Goal: Use online tool/utility: Utilize a website feature to perform a specific function

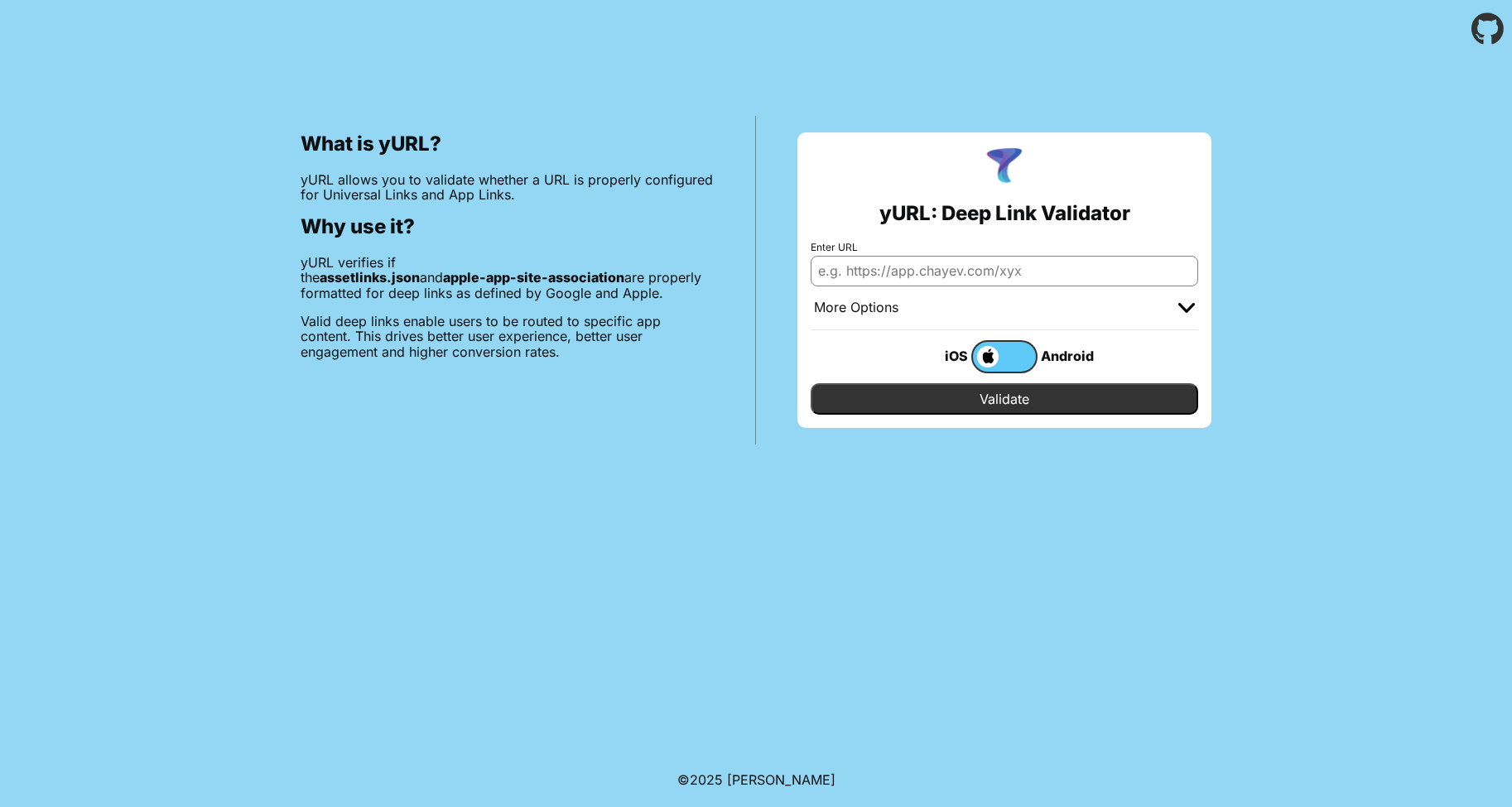
click at [952, 300] on div "More Options" at bounding box center [1004, 308] width 387 height 44
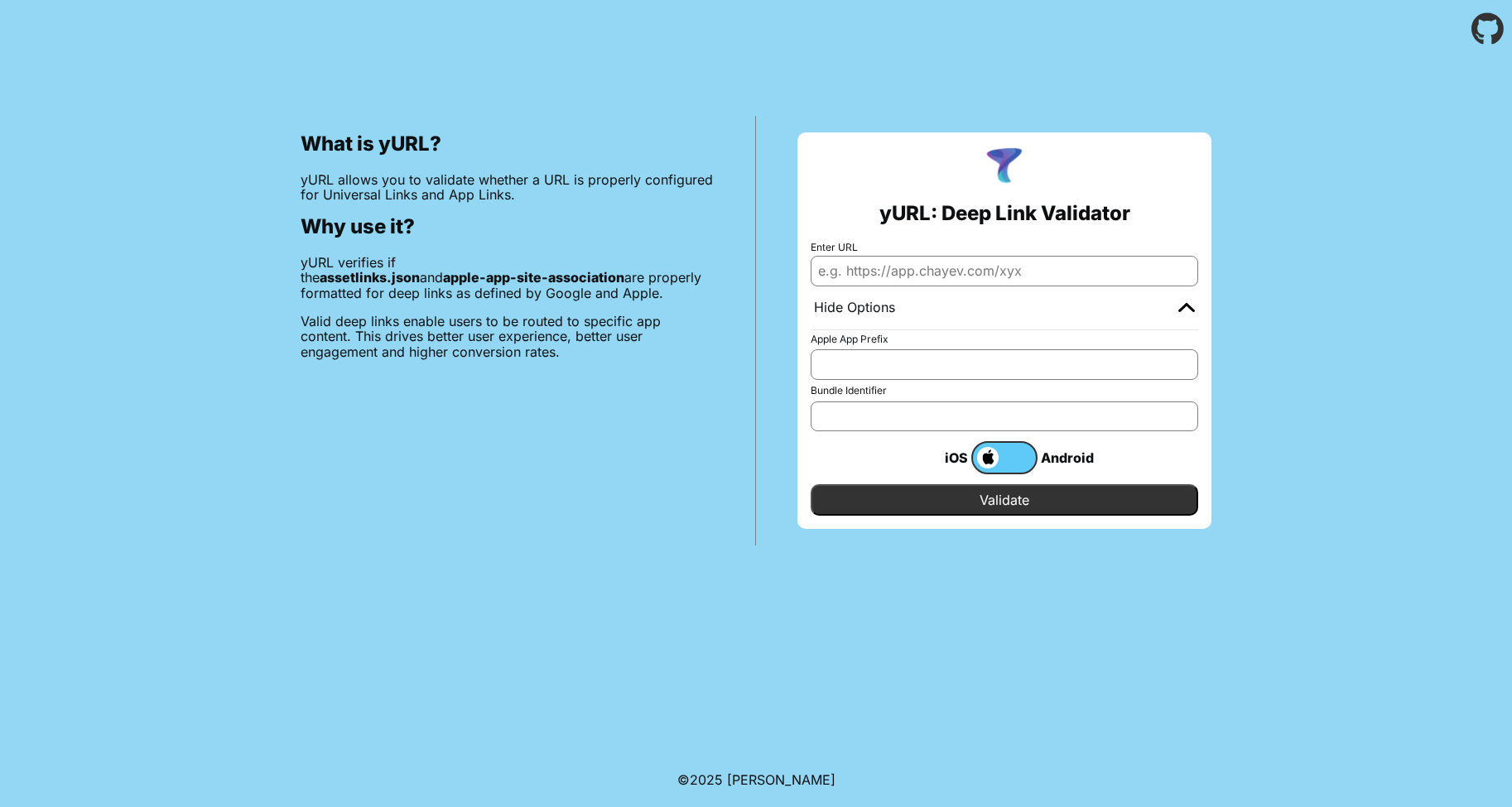
click at [952, 278] on input "Enter URL" at bounding box center [1004, 270] width 387 height 30
paste input "[DOMAIN_NAME] -- This domain has a valid AASA, but does not contain provided Bu…"
click at [951, 256] on input "[DOMAIN_NAME] -- This domain has a valid AASA, but does not contain provided Bu…" at bounding box center [1004, 270] width 387 height 30
click at [951, 274] on input "[DOMAIN_NAME] -- This domain has a valid AASA, but does not contain provided Bu…" at bounding box center [1004, 270] width 387 height 30
paste input "text"
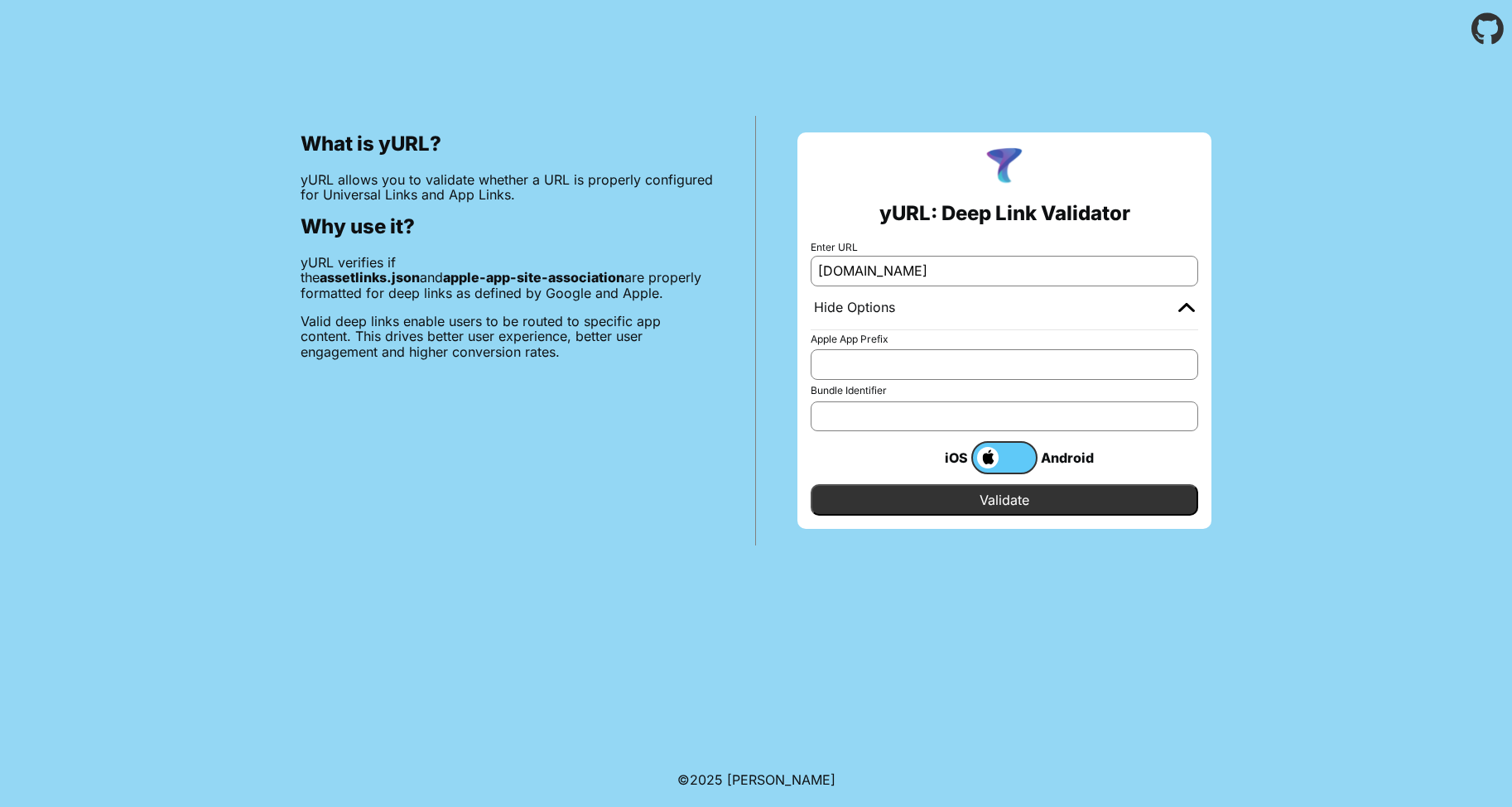
type input "[DOMAIN_NAME]"
click at [896, 381] on div "Apple App Prefix Bundle Identifier" at bounding box center [1004, 382] width 387 height 97
click at [897, 376] on input "Apple App Prefix" at bounding box center [1004, 364] width 387 height 30
type input "/app"
click at [971, 413] on input "Bundle Identifier" at bounding box center [1004, 416] width 387 height 30
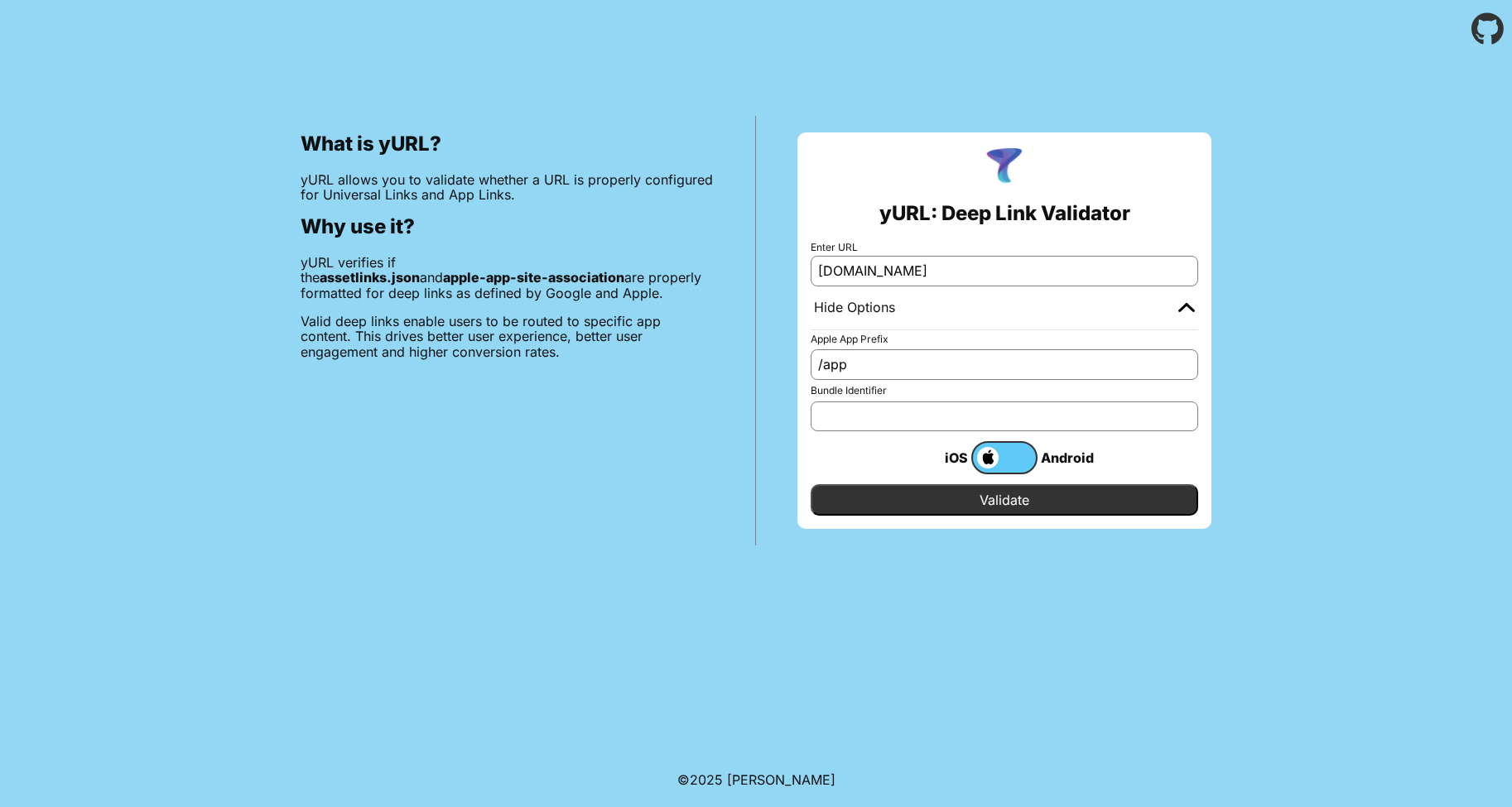
paste input "com.aramis.ecomm"
type input "com.aramis.ecomm"
click at [994, 499] on input "Validate" at bounding box center [1004, 499] width 387 height 32
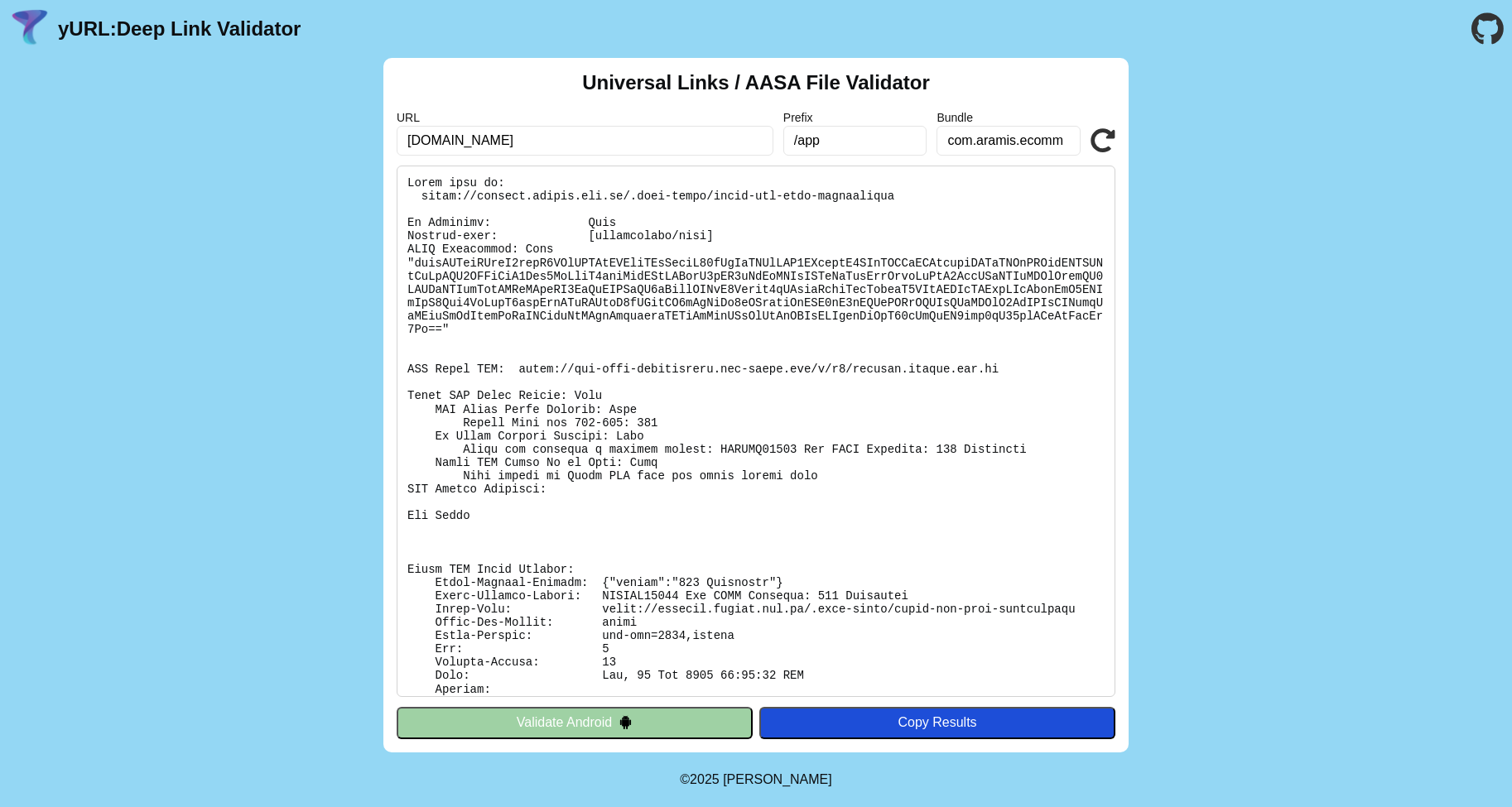
click at [1108, 111] on div "URL [DOMAIN_NAME] Prefix /app Bundle com.aramis.ecomm Validate" at bounding box center [755, 133] width 718 height 45
click at [1107, 124] on div "URL [DOMAIN_NAME] Prefix /app Bundle com.aramis.ecomm Validate" at bounding box center [755, 133] width 718 height 45
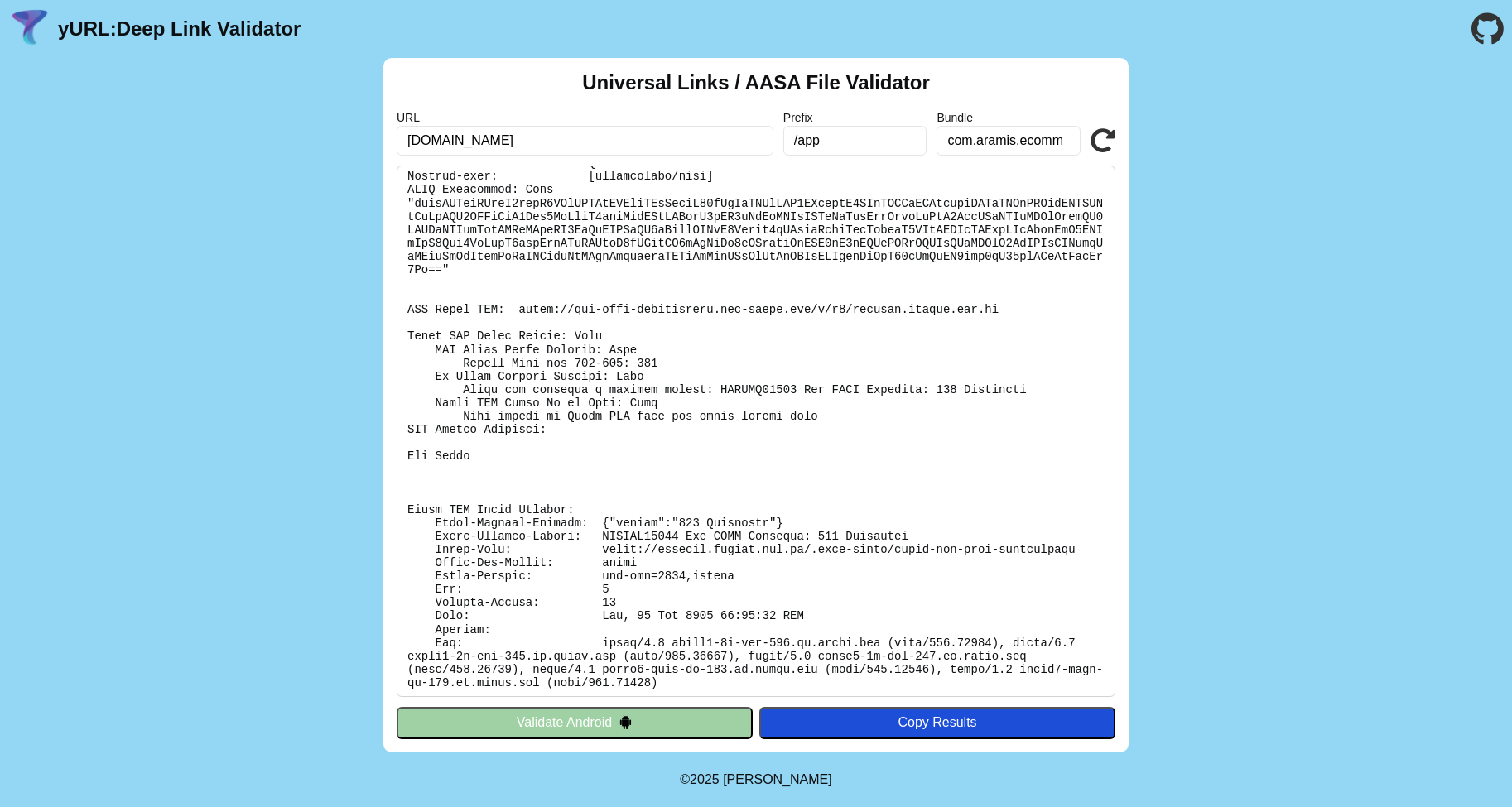
scroll to position [59, 0]
click at [717, 692] on pre at bounding box center [755, 431] width 718 height 531
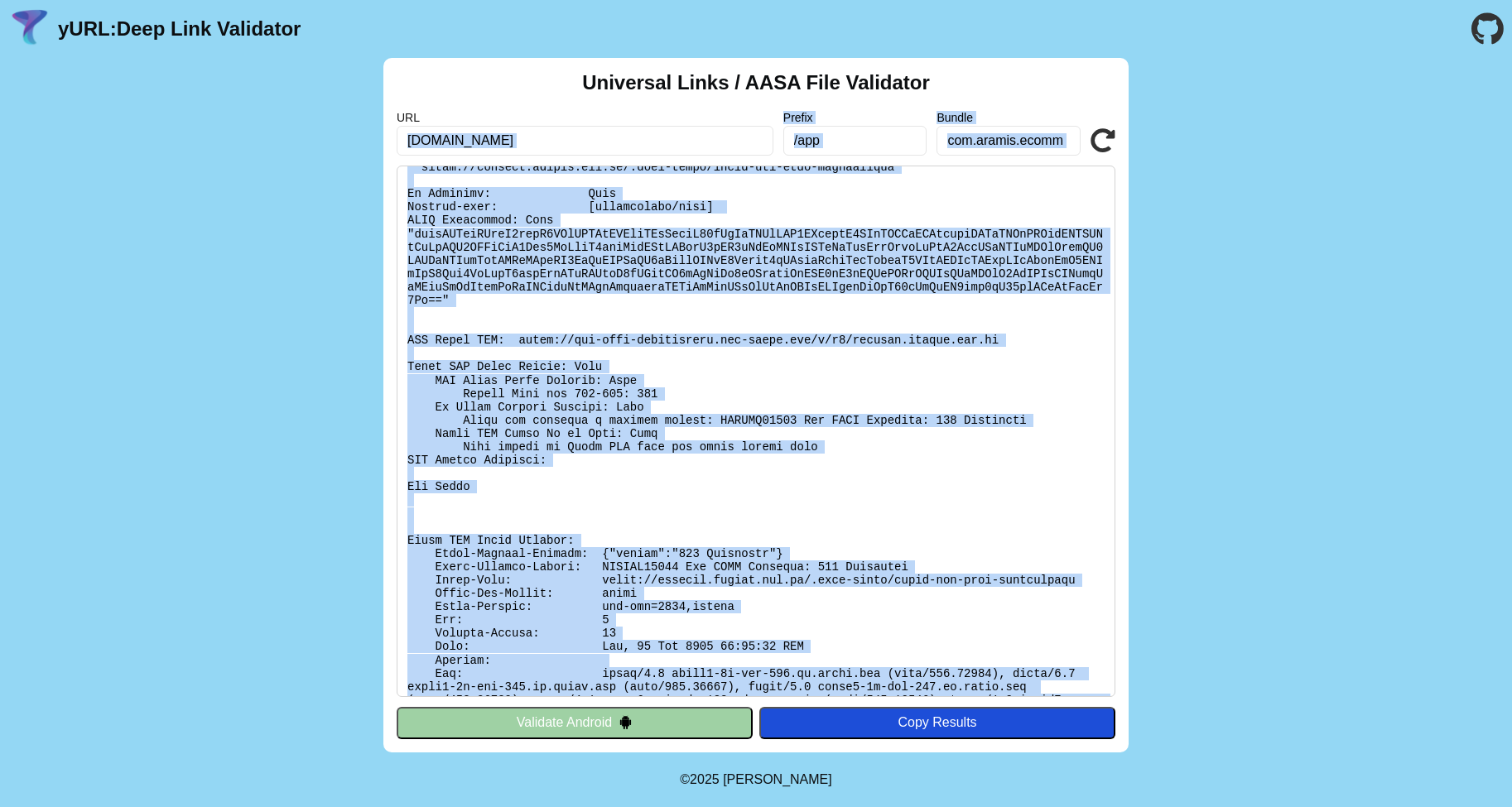
scroll to position [0, 0]
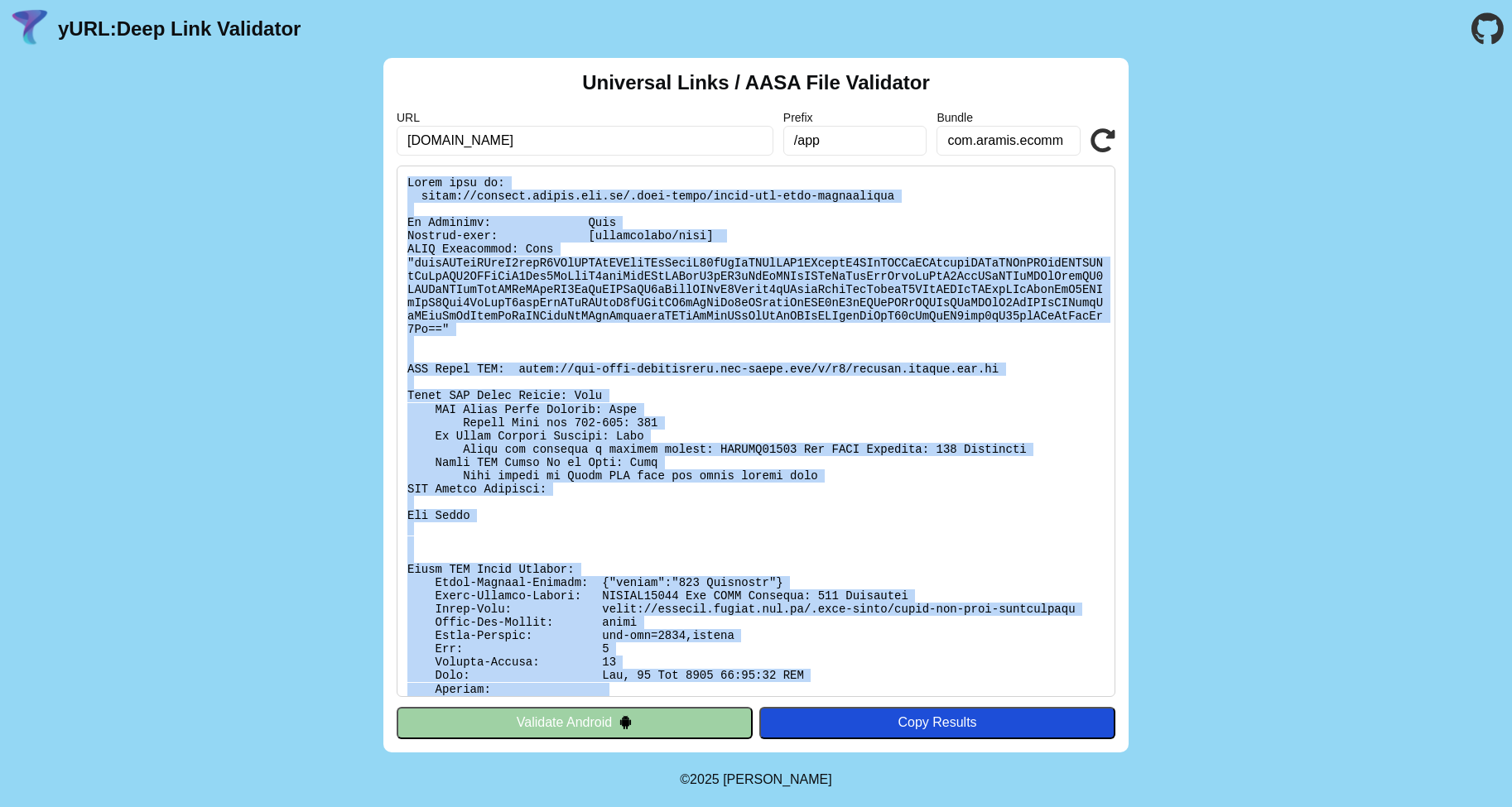
drag, startPoint x: 717, startPoint y: 692, endPoint x: 416, endPoint y: 170, distance: 602.6
click at [414, 169] on pre at bounding box center [755, 431] width 718 height 531
copy div "Found file at: https://connect.aramis.com.br/.well-known/apple-app-site-associa…"
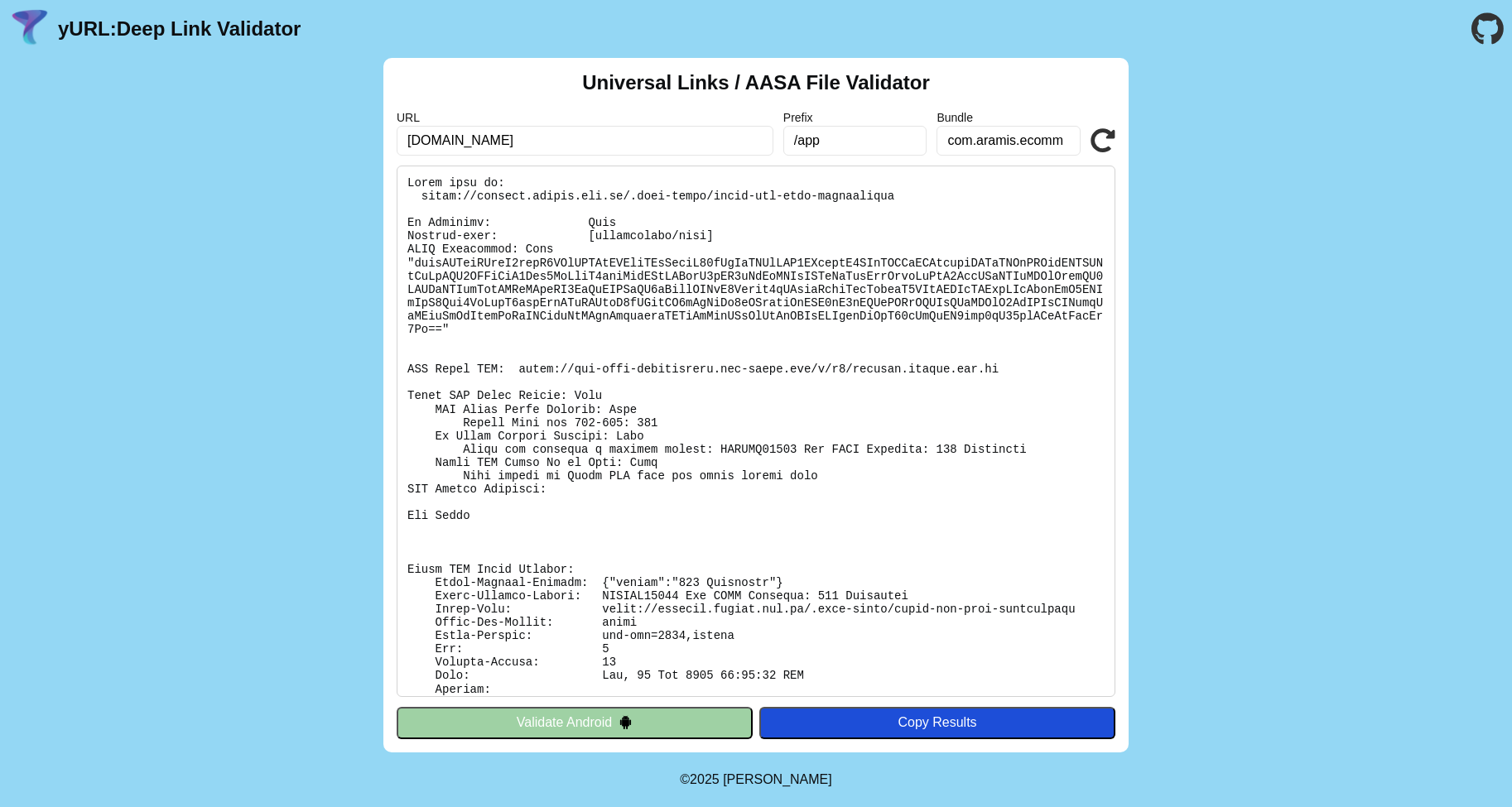
click at [609, 143] on input "[DOMAIN_NAME]" at bounding box center [585, 141] width 377 height 30
click at [413, 178] on pre at bounding box center [755, 431] width 718 height 531
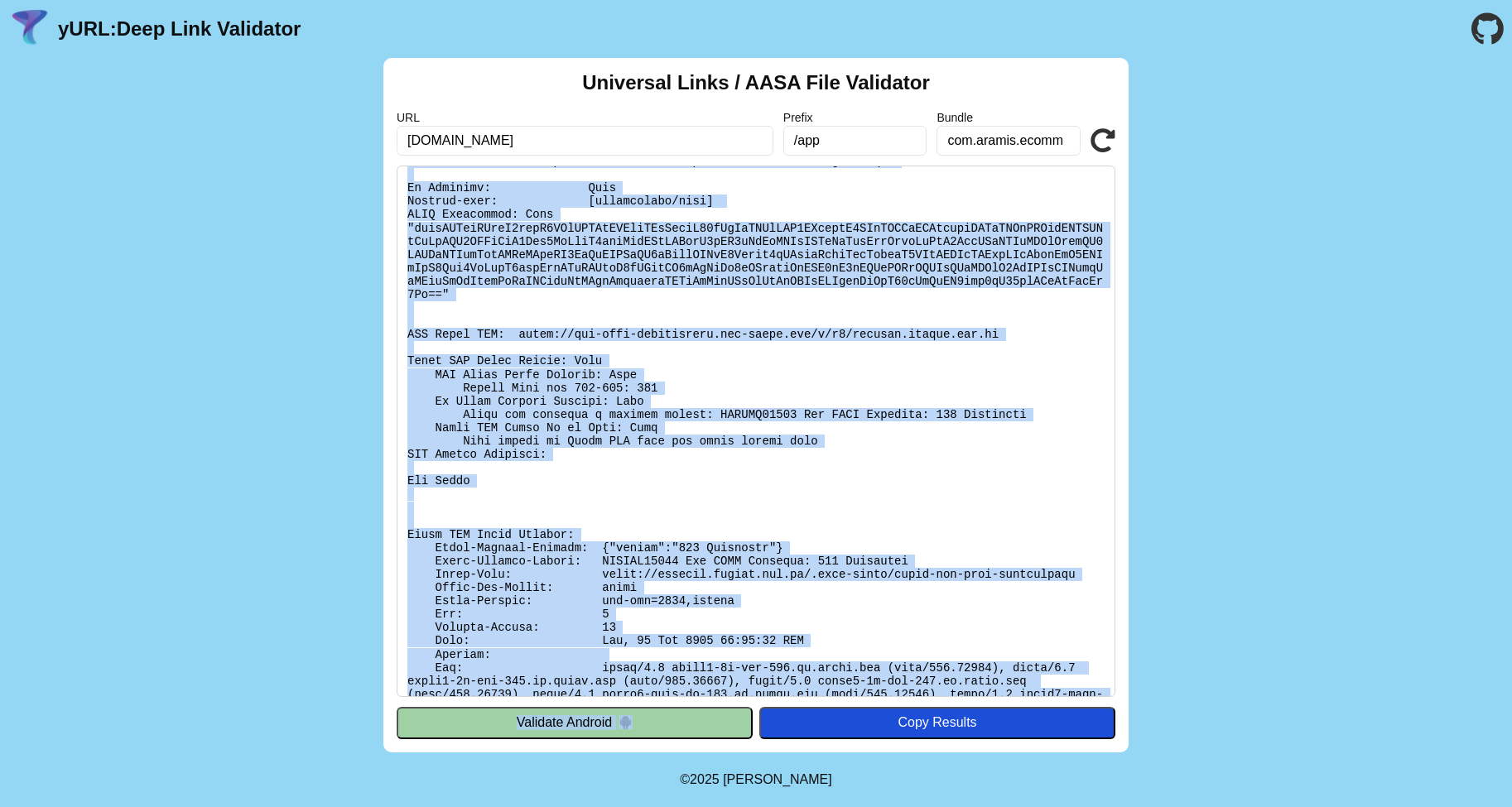
scroll to position [59, 0]
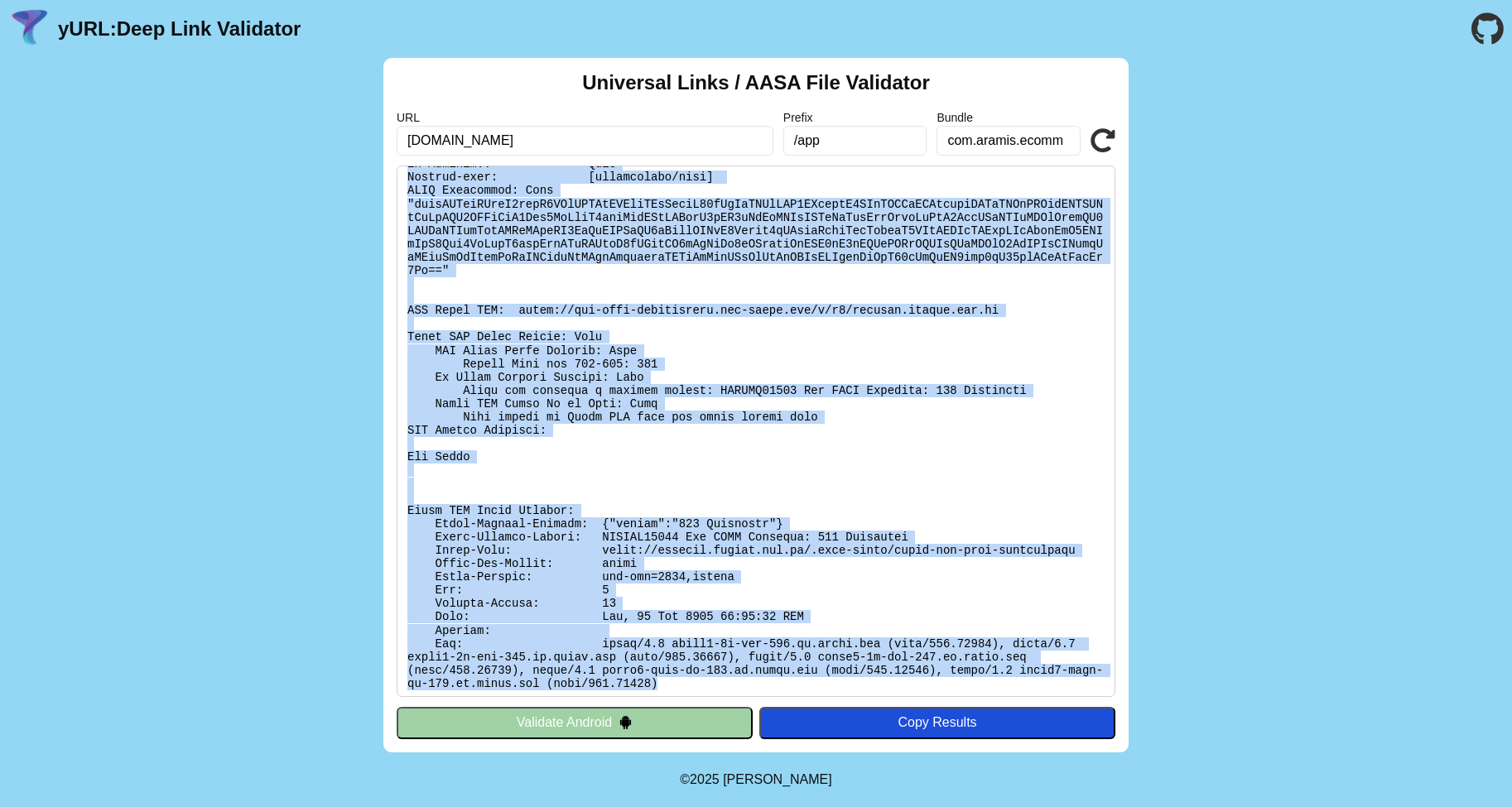
drag, startPoint x: 412, startPoint y: 178, endPoint x: 874, endPoint y: 685, distance: 685.9
click at [874, 685] on pre at bounding box center [755, 431] width 718 height 531
copy pre "ound file at: https://connect.aramis.com.br/.well-known/apple-app-site-associat…"
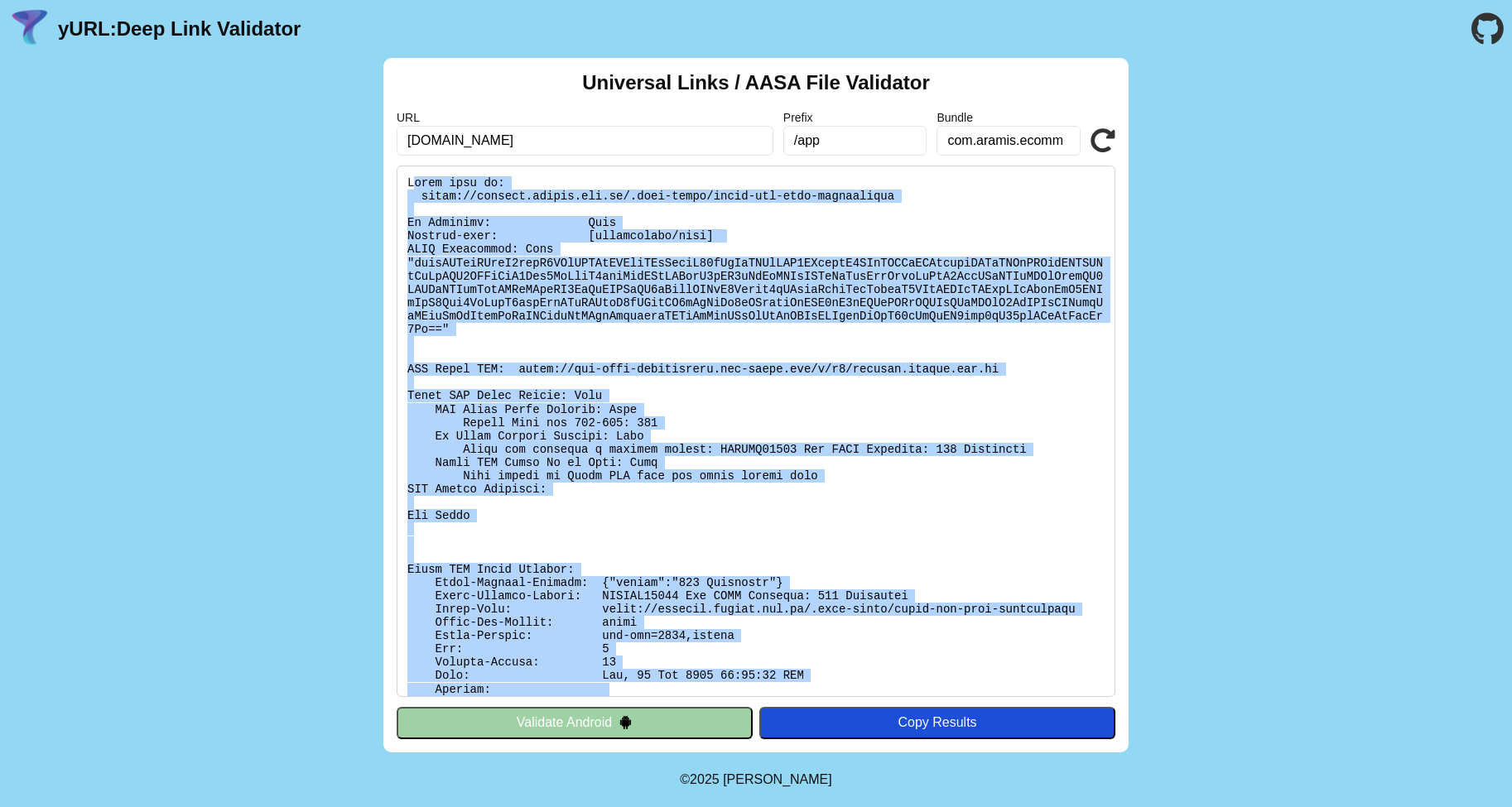
scroll to position [-1, 0]
click at [1219, 470] on div "Universal Links / AASA File Validator URL connect.aramis.com.br Prefix /app Bun…" at bounding box center [756, 404] width 1512 height 694
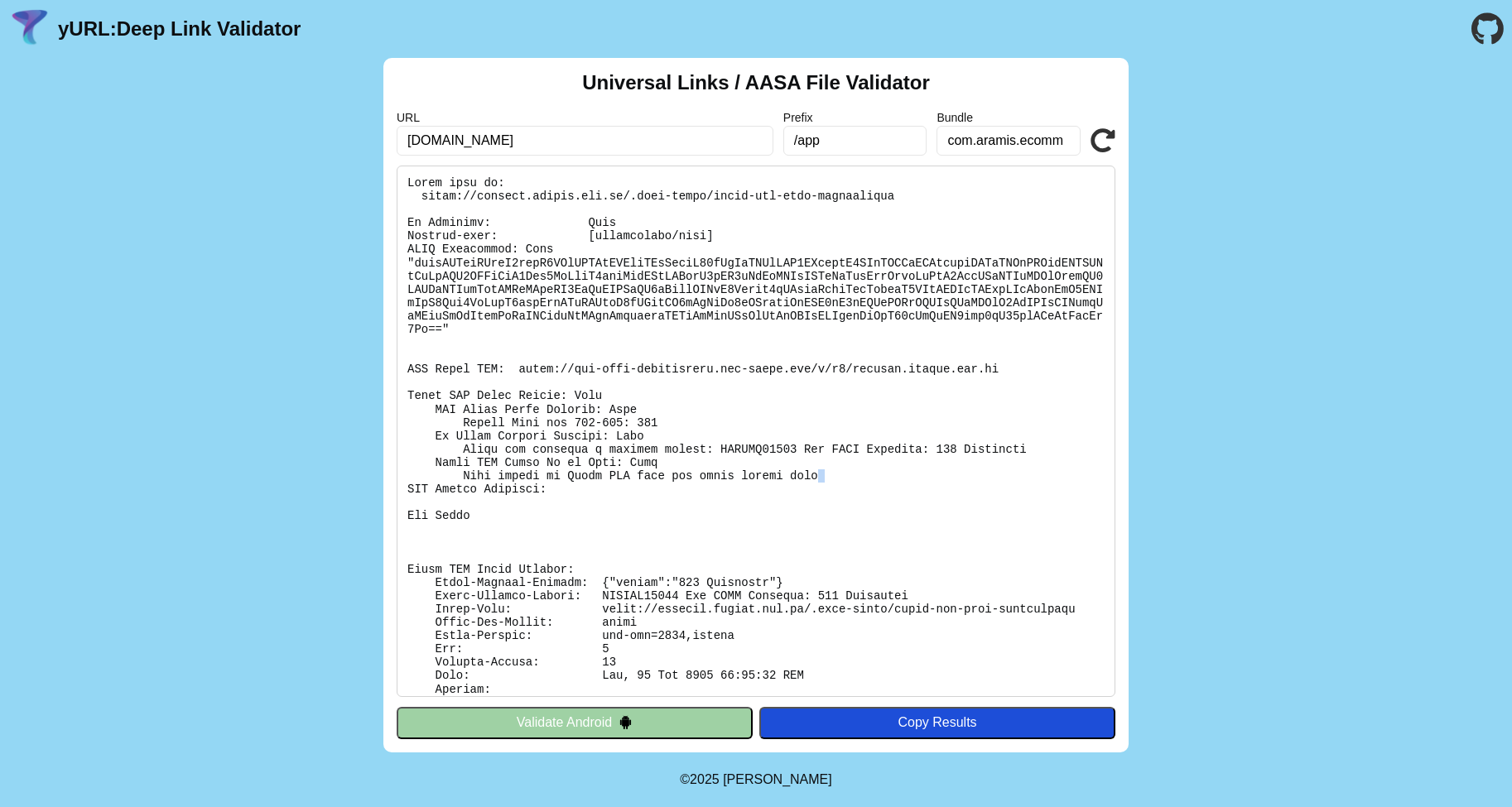
click at [1219, 470] on div "Universal Links / AASA File Validator URL connect.aramis.com.br Prefix /app Bun…" at bounding box center [756, 404] width 1512 height 694
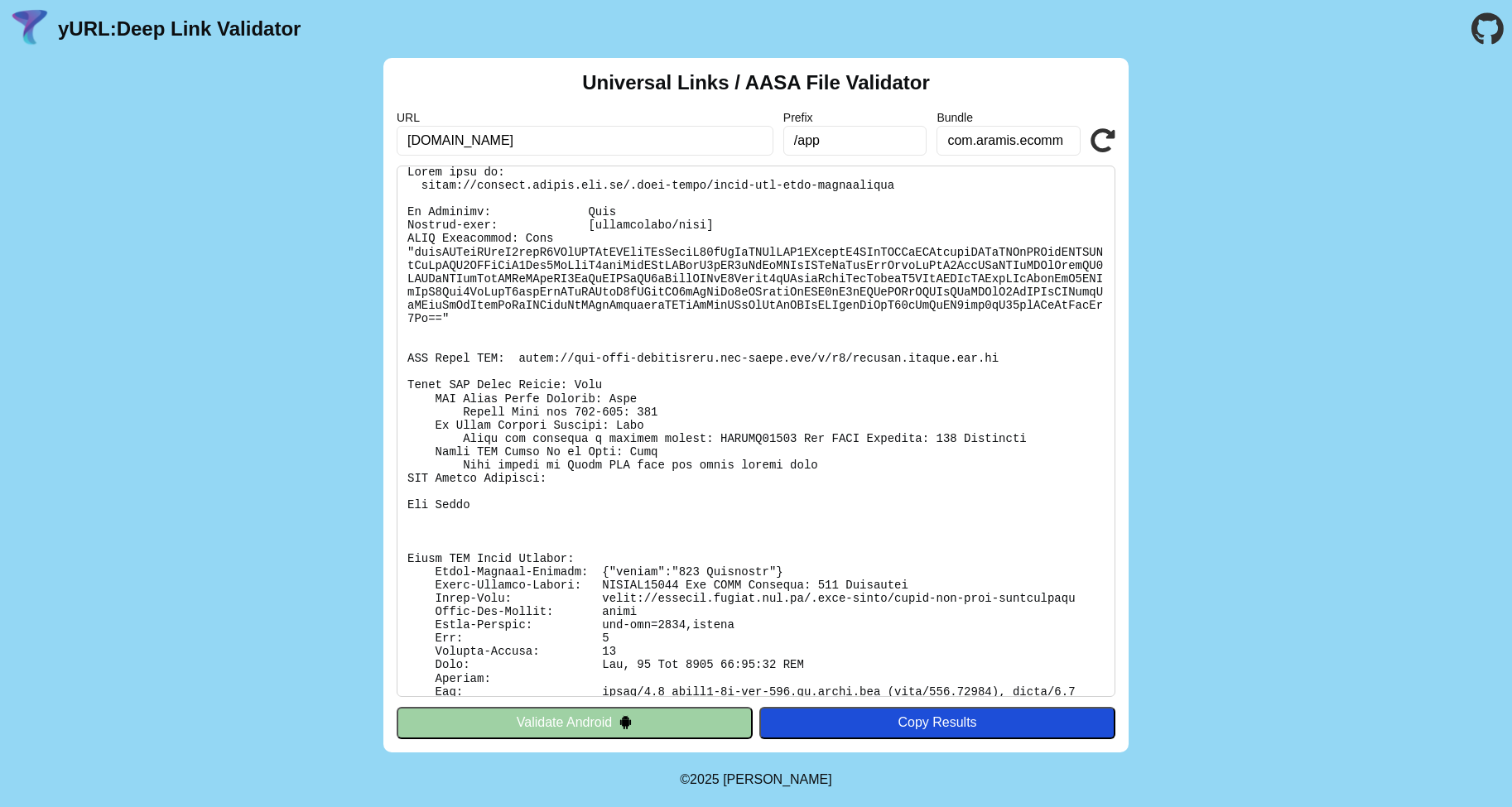
click at [641, 133] on input "[DOMAIN_NAME]" at bounding box center [585, 141] width 377 height 30
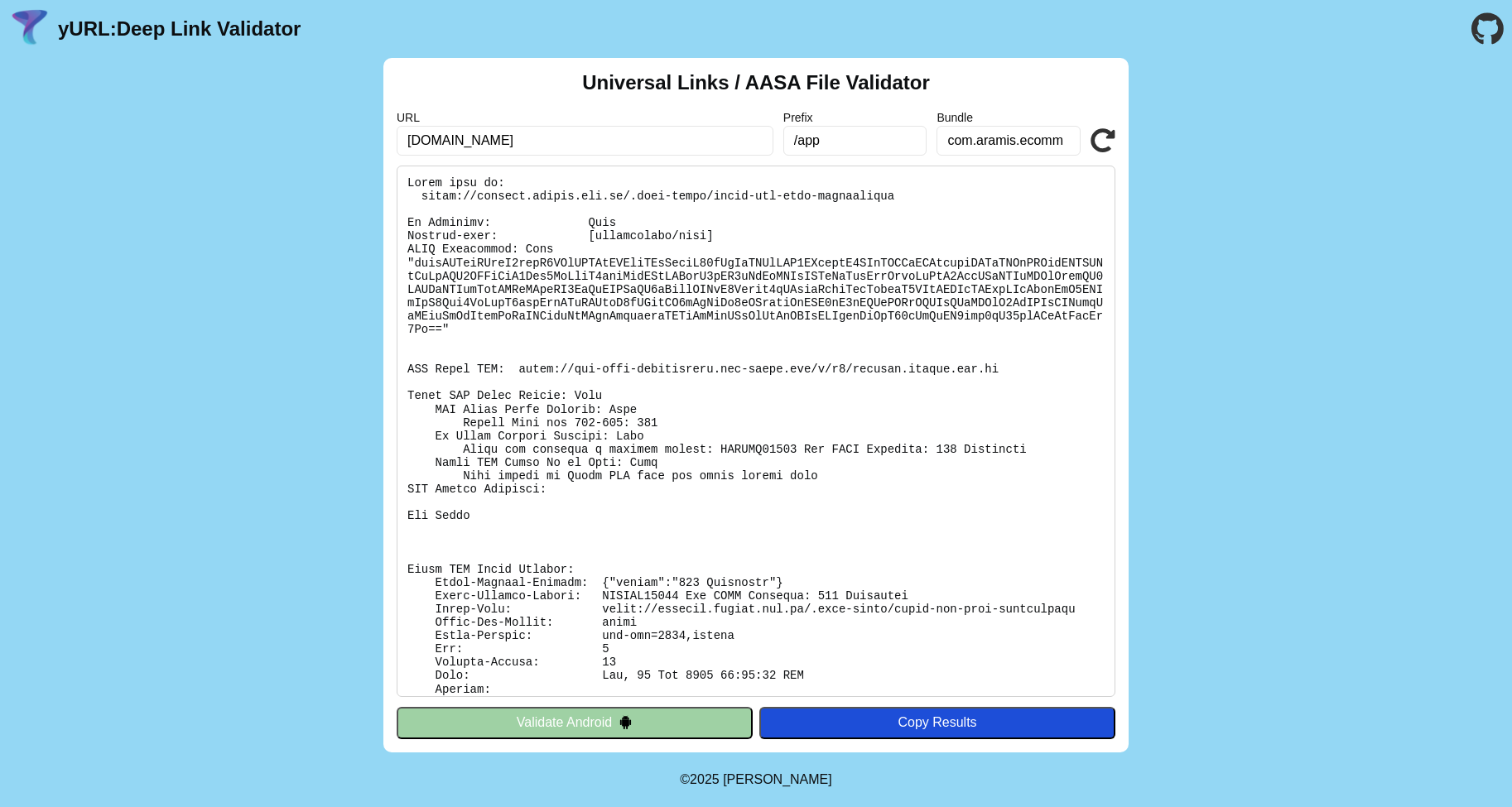
scroll to position [0, 0]
click at [544, 235] on pre at bounding box center [755, 431] width 718 height 531
drag, startPoint x: 414, startPoint y: 195, endPoint x: 895, endPoint y: 198, distance: 481.0
click at [895, 198] on pre at bounding box center [755, 431] width 718 height 531
click at [861, 140] on input "/app" at bounding box center [855, 141] width 144 height 30
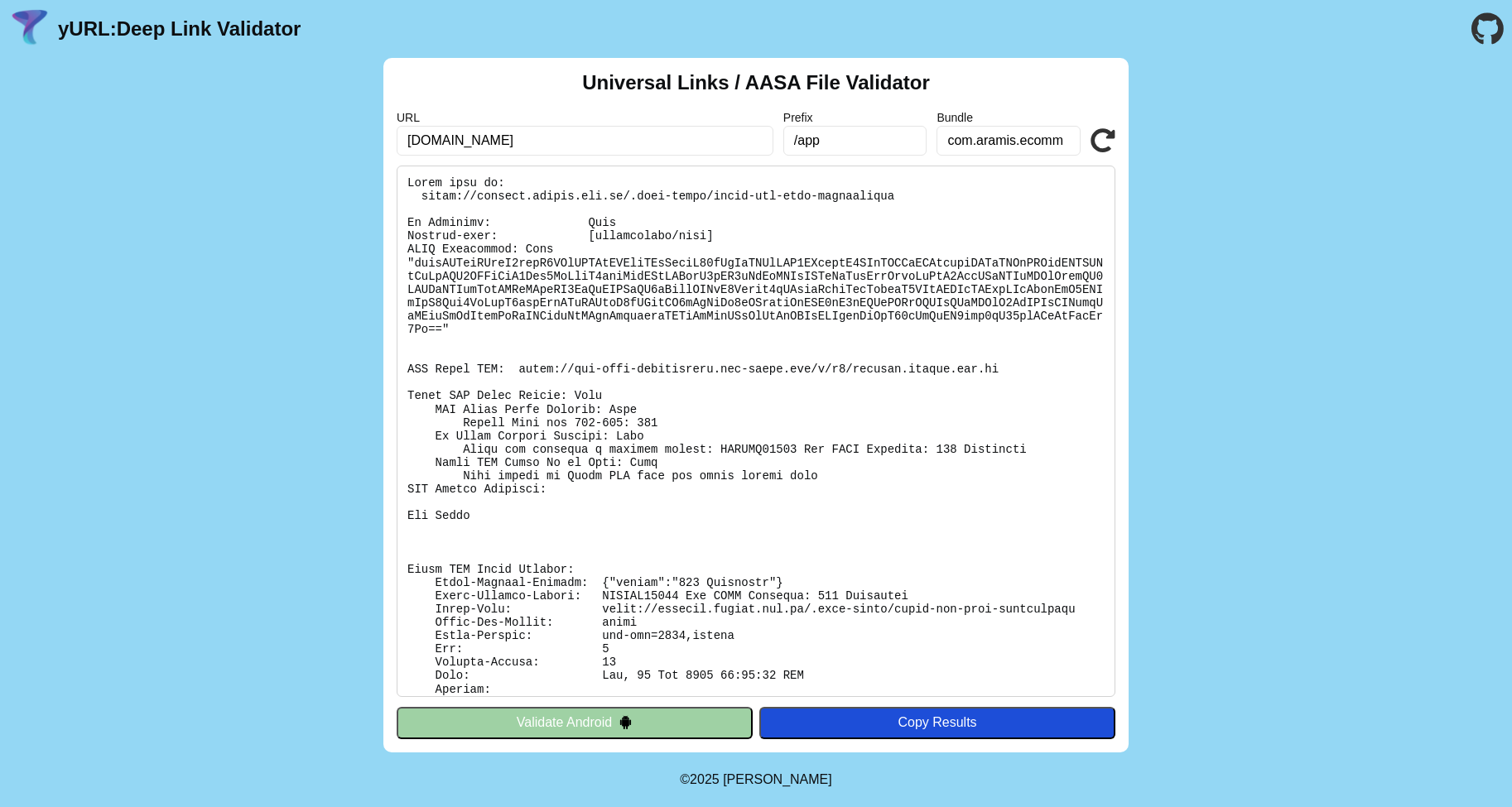
click at [861, 140] on input "/app" at bounding box center [855, 141] width 144 height 30
click at [1105, 138] on icon at bounding box center [1103, 141] width 25 height 25
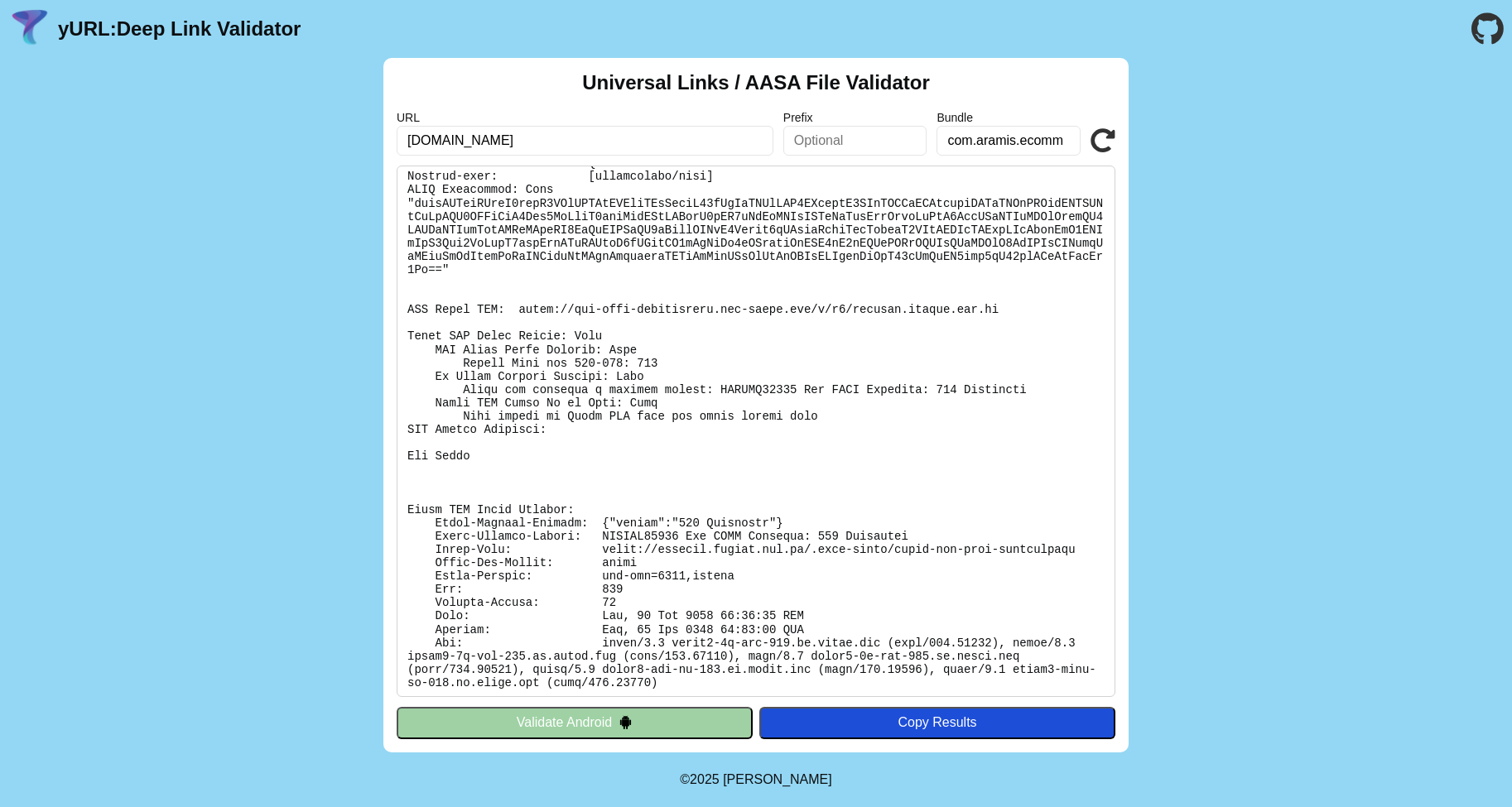
scroll to position [59, 0]
click at [605, 521] on pre at bounding box center [755, 431] width 718 height 531
drag, startPoint x: 582, startPoint y: 521, endPoint x: 815, endPoint y: 521, distance: 233.0
click at [815, 521] on pre at bounding box center [755, 431] width 718 height 531
